Goal: Feedback & Contribution: Submit feedback/report problem

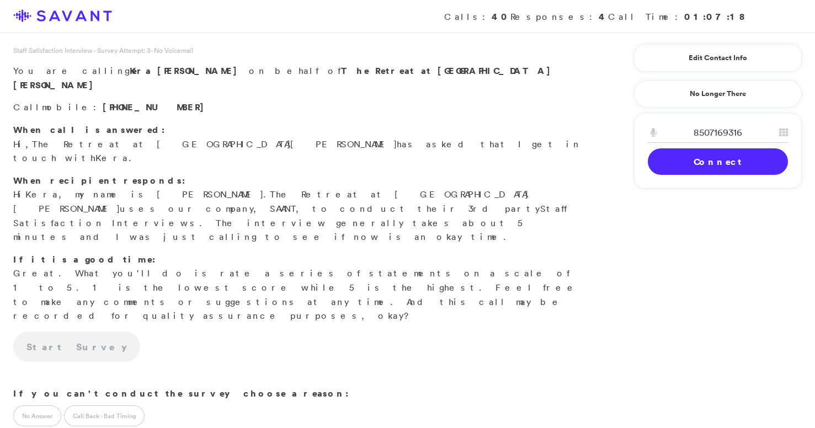
click at [687, 162] on link "Connect" at bounding box center [718, 161] width 140 height 26
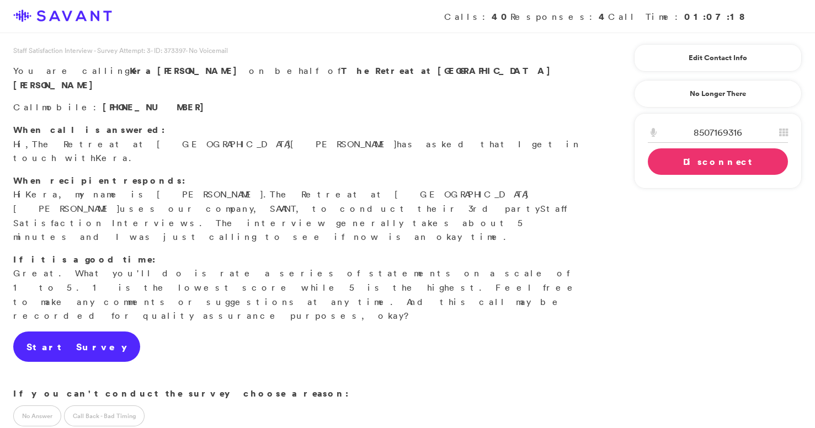
click at [77, 332] on link "Start Survey" at bounding box center [76, 347] width 127 height 31
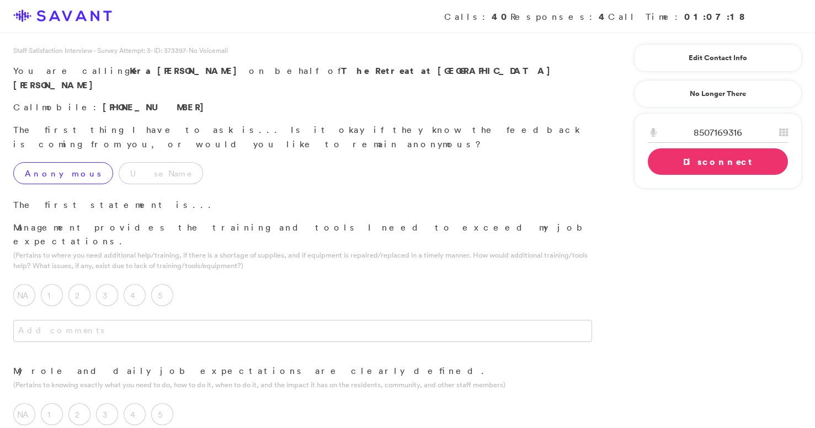
click at [54, 162] on label "Anonymous" at bounding box center [63, 173] width 100 height 22
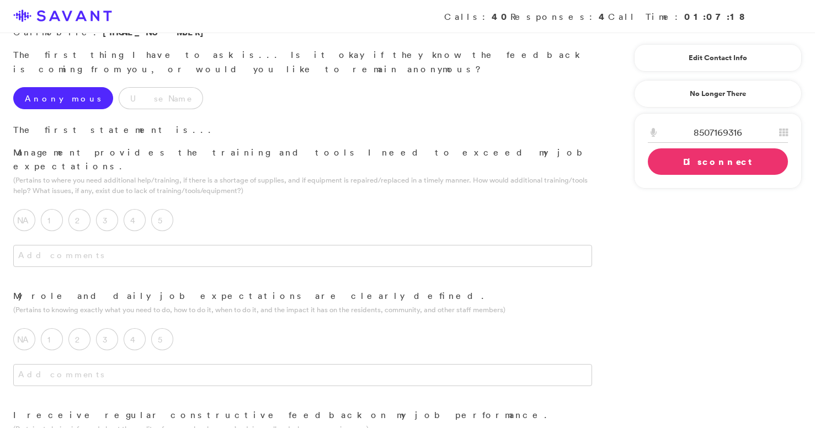
scroll to position [76, 0]
click at [107, 209] on label "3" at bounding box center [107, 220] width 22 height 22
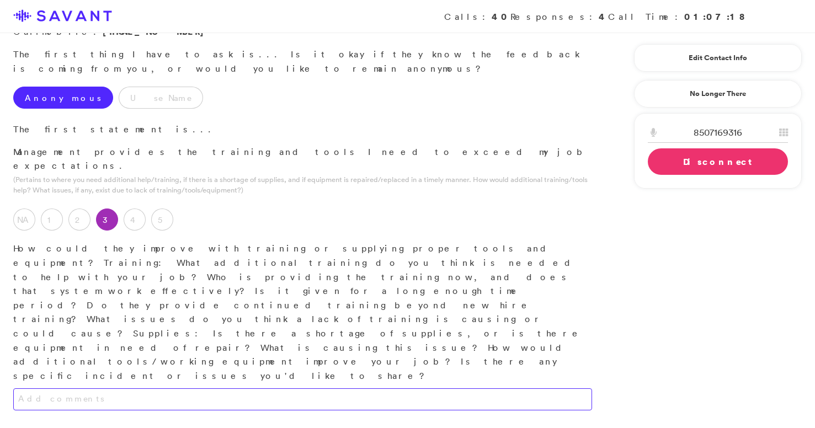
click at [125, 389] on textarea at bounding box center [302, 400] width 579 height 22
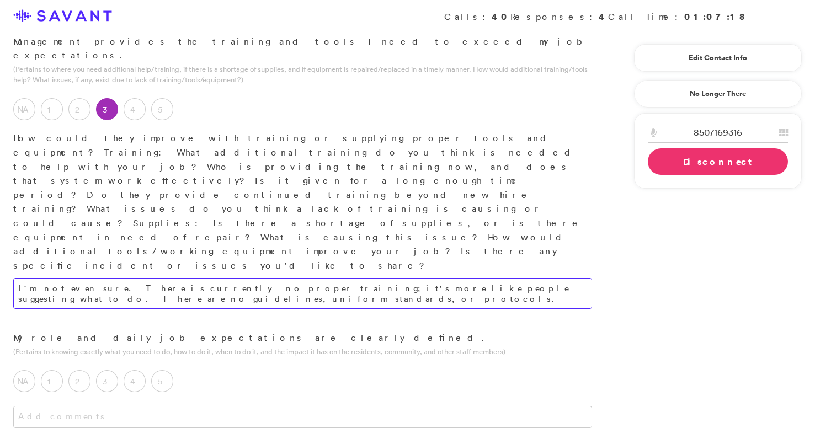
scroll to position [201, 0]
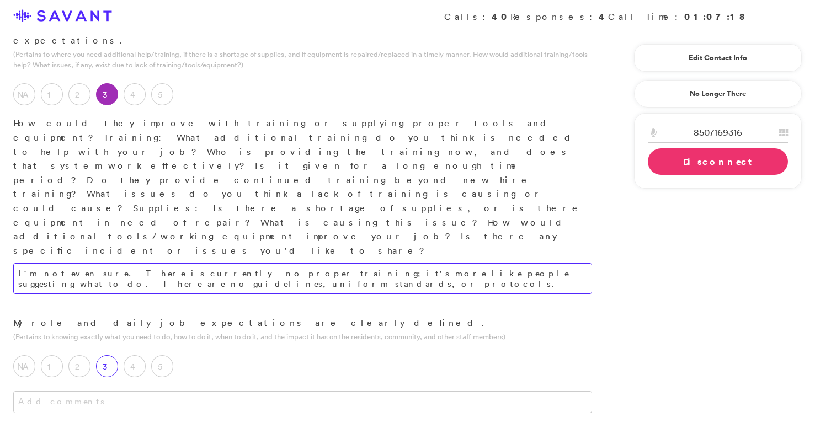
type textarea "I'm not even sure. There is currently no proper training; it's more like people…"
click at [101, 355] on label "3" at bounding box center [107, 366] width 22 height 22
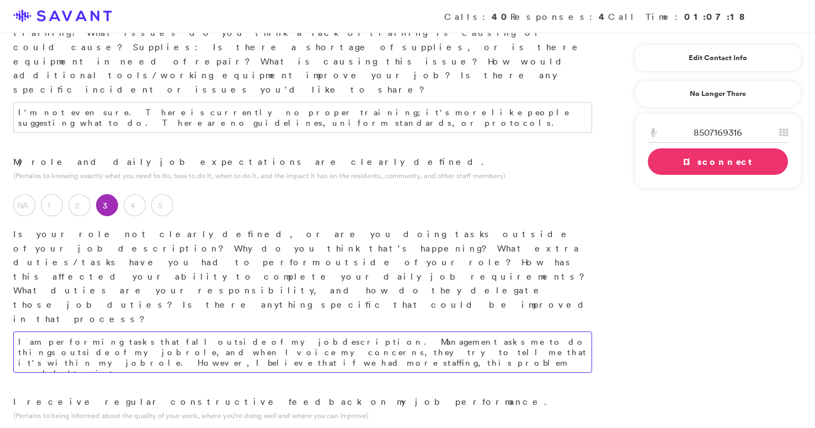
scroll to position [437, 0]
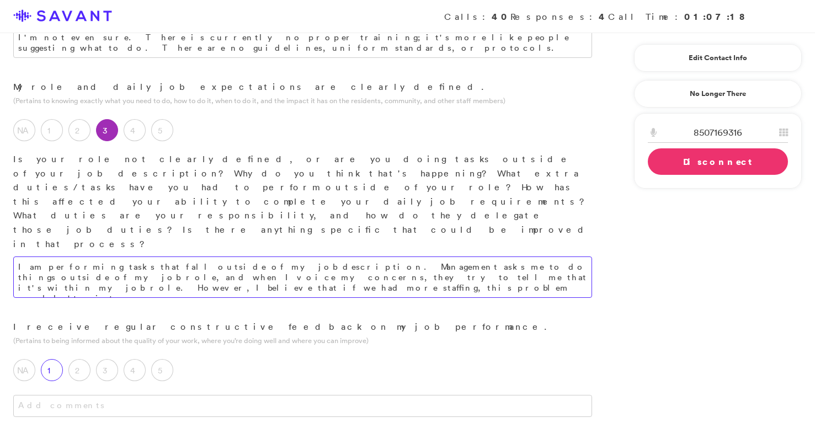
type textarea "I am performing tasks that fall outside of my job description. Management asks …"
click at [62, 359] on label "1" at bounding box center [52, 370] width 22 height 22
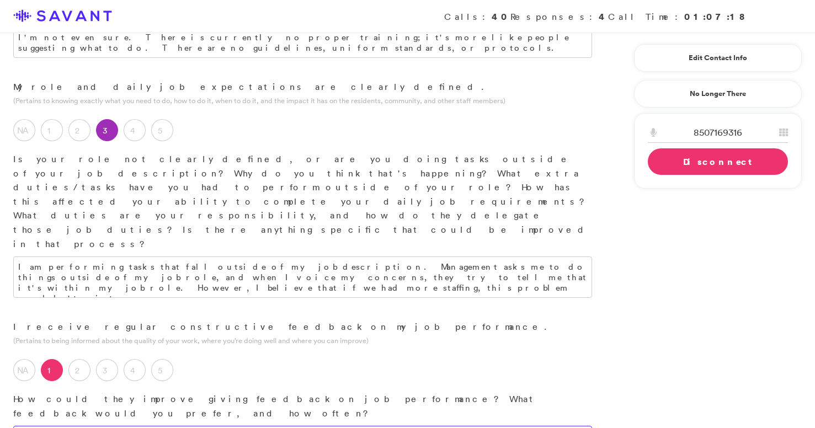
type textarea "N"
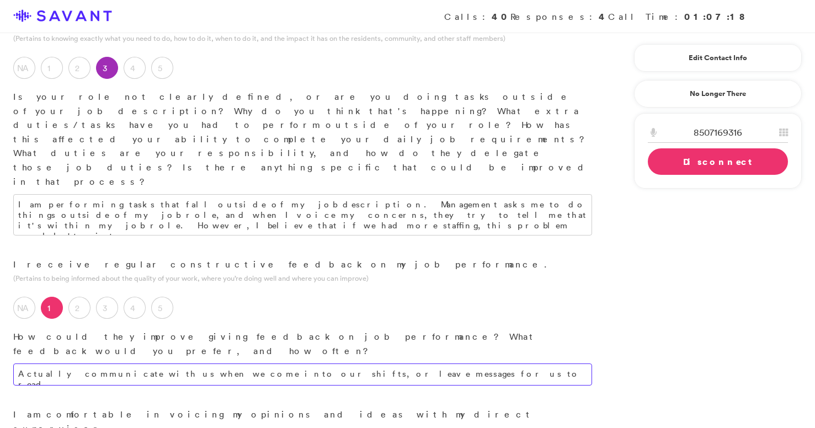
scroll to position [501, 0]
type textarea "Actually communicate with us when we come into our shifts, or leave messages fo…"
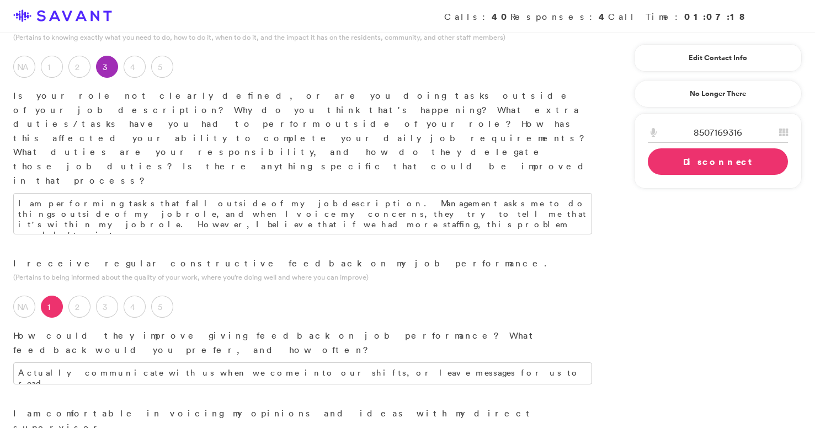
type textarea "S"
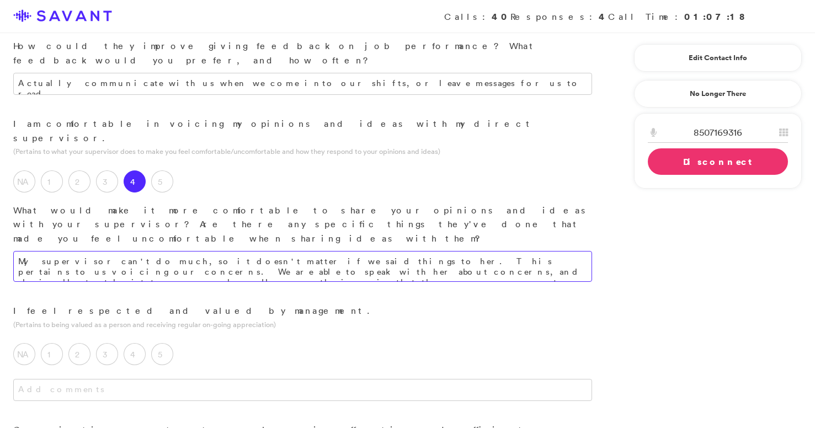
scroll to position [791, 0]
type textarea "My supervisor can't do much, so it doesn't matter if we said things to her. Thi…"
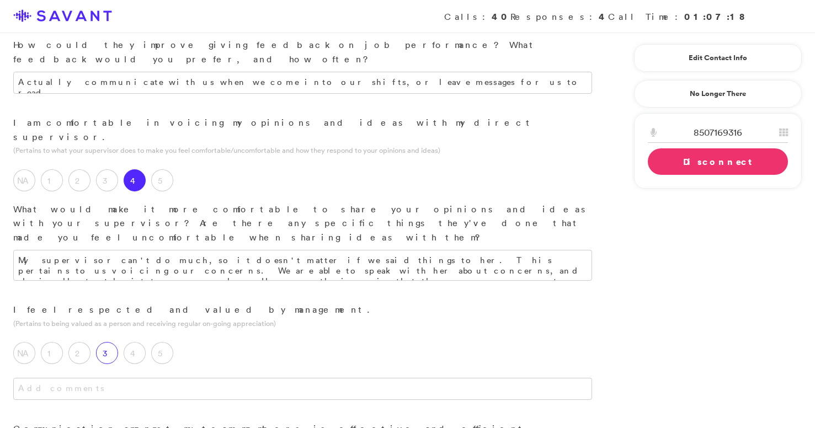
click at [110, 342] on div "3" at bounding box center [110, 356] width 28 height 28
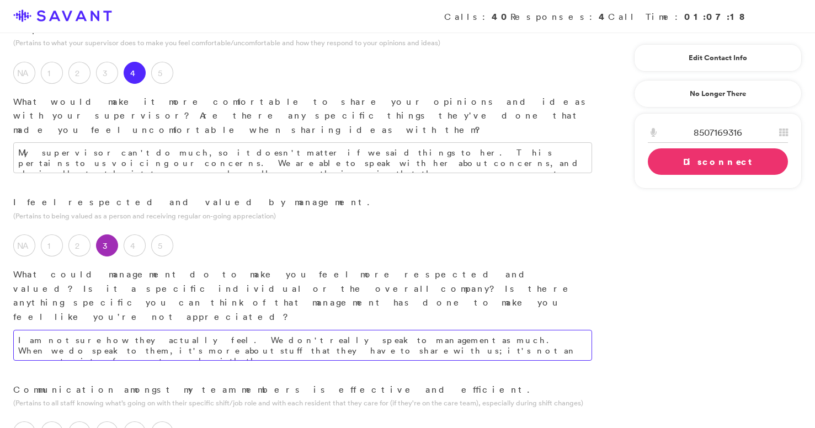
scroll to position [916, 0]
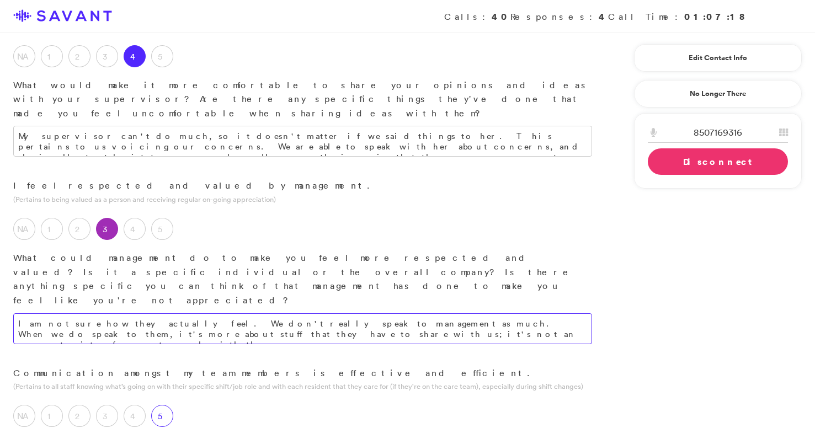
type textarea "I am not sure how they actually feel. We don't really speak to management as mu…"
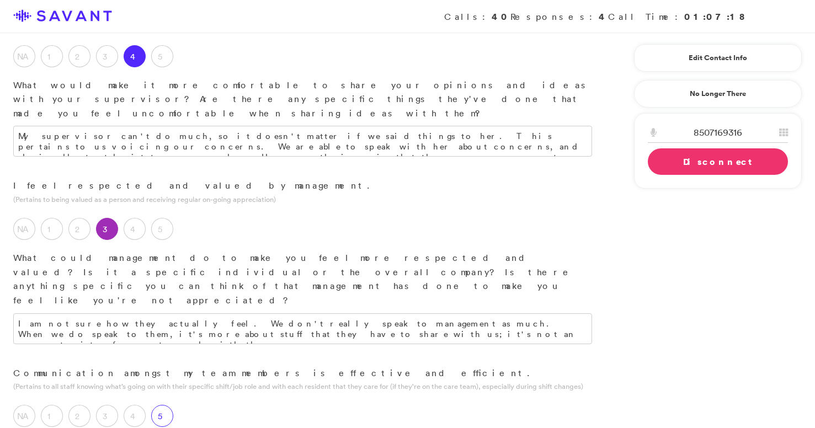
click at [167, 405] on label "5" at bounding box center [162, 416] width 22 height 22
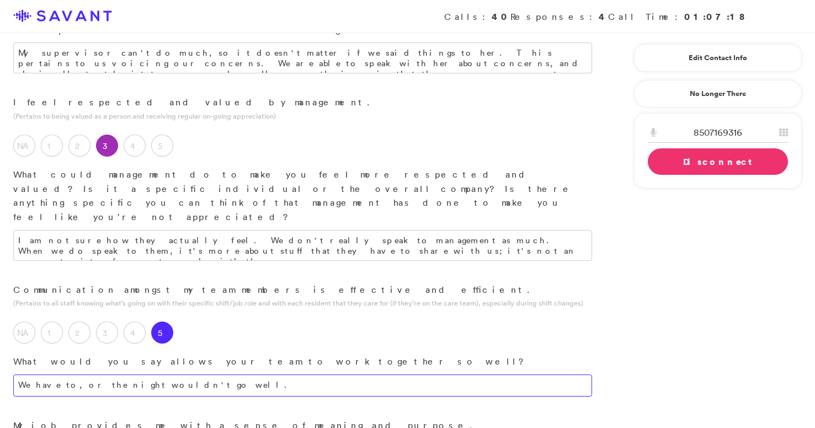
scroll to position [1000, 0]
type textarea "We have to, or the night wouldn't go well."
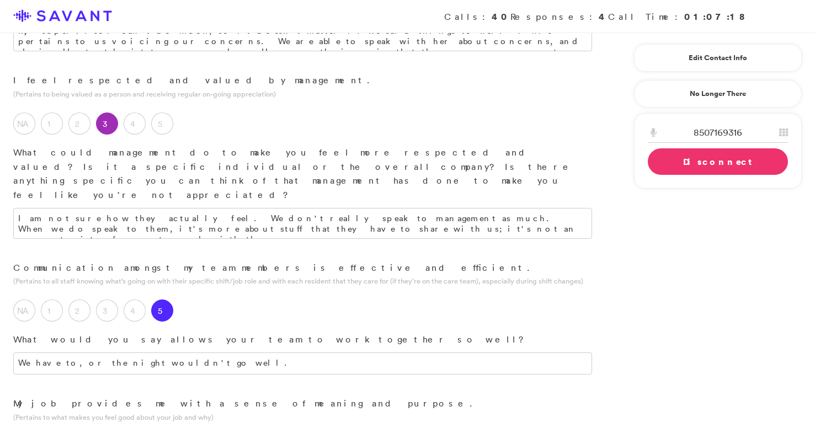
scroll to position [1023, 0]
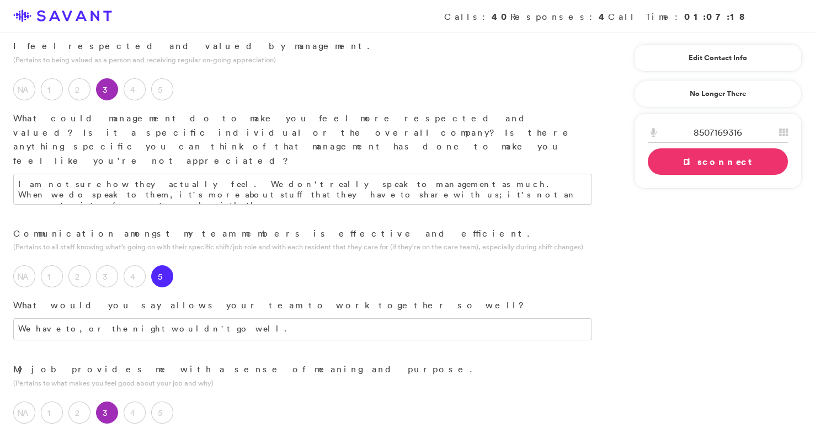
scroll to position [1063, 0]
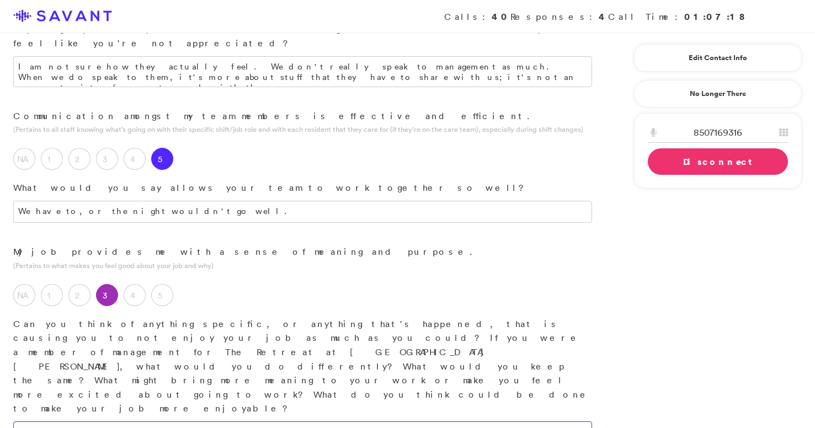
scroll to position [1178, 0]
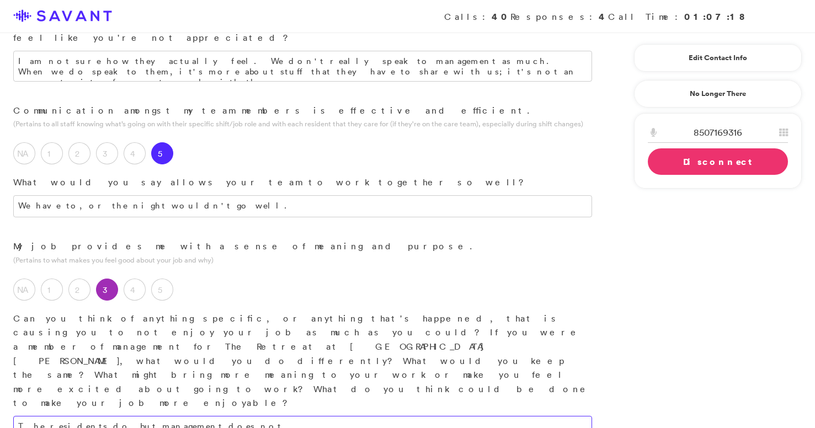
type textarea "The residents do, but management does not."
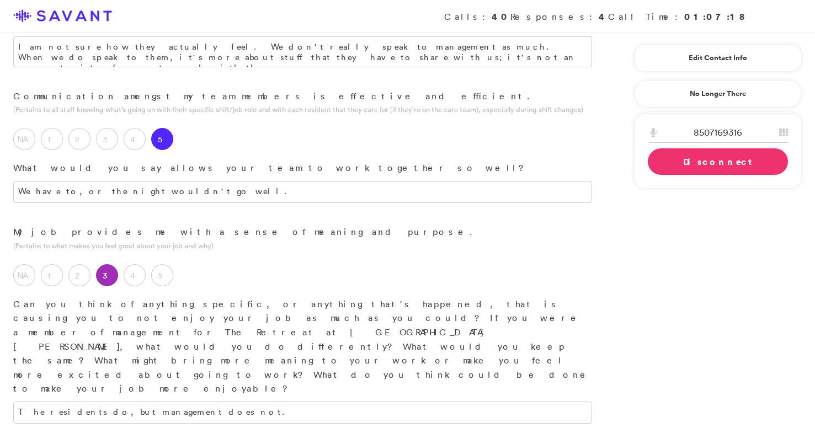
scroll to position [1193, 0]
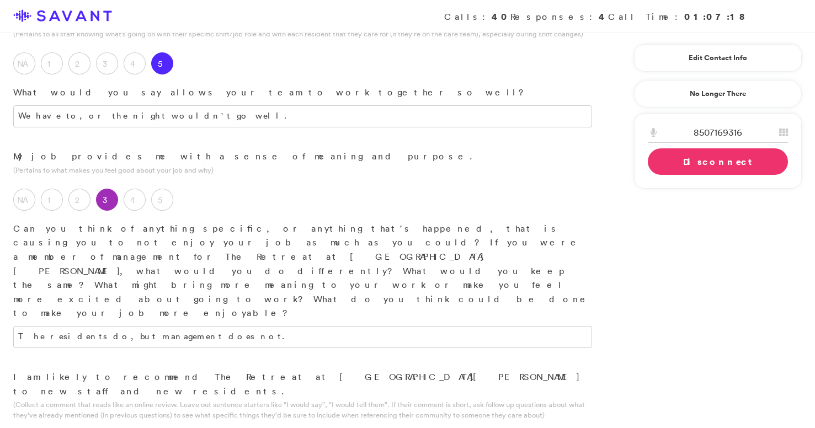
scroll to position [1345, 0]
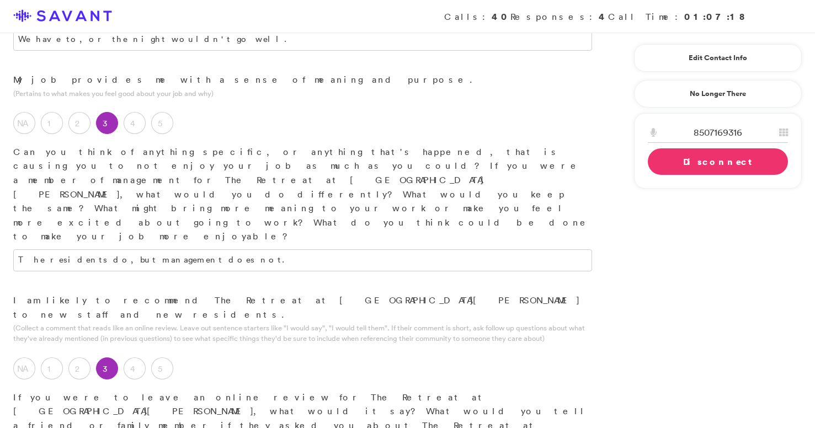
type textarea "It has the potential to be a very nice place and well-oiled machine if they had…"
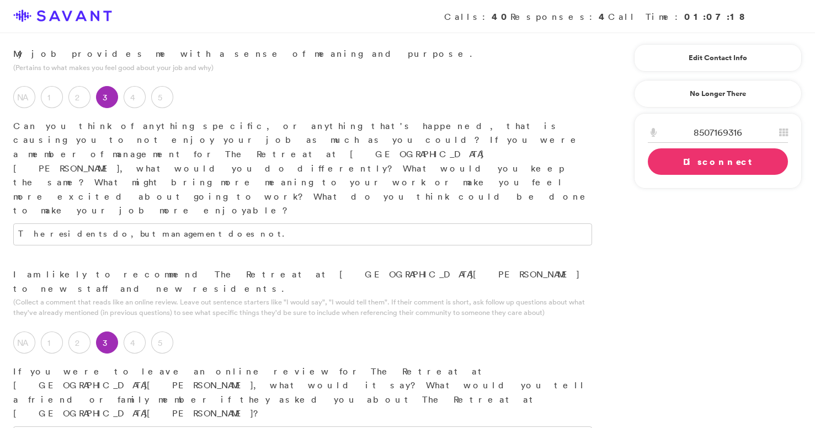
type textarea "The residents."
type textarea "Communication: We have bad communication throughout the facility, especially wi…"
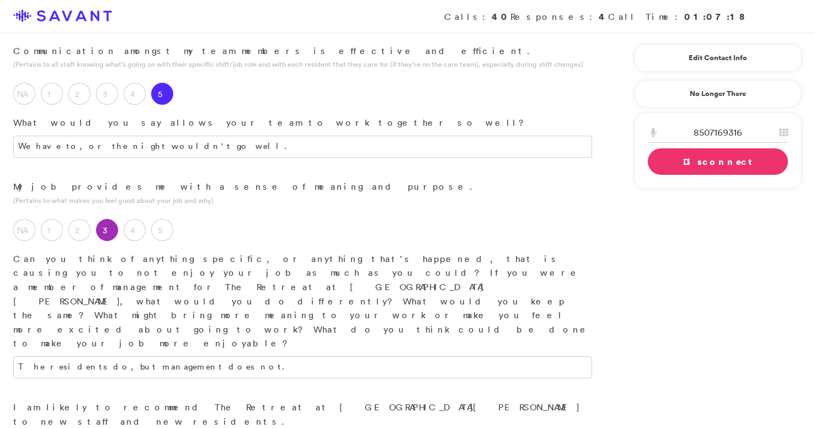
scroll to position [1496, 0]
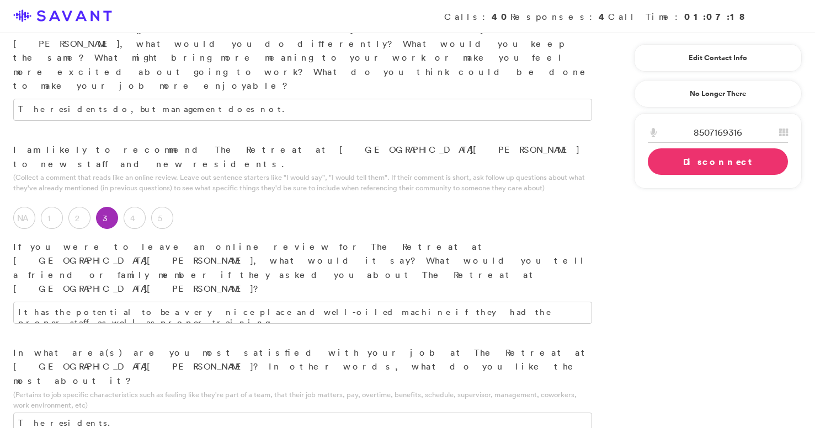
click at [693, 159] on link "Disconnect" at bounding box center [718, 161] width 140 height 26
